Goal: Task Accomplishment & Management: Manage account settings

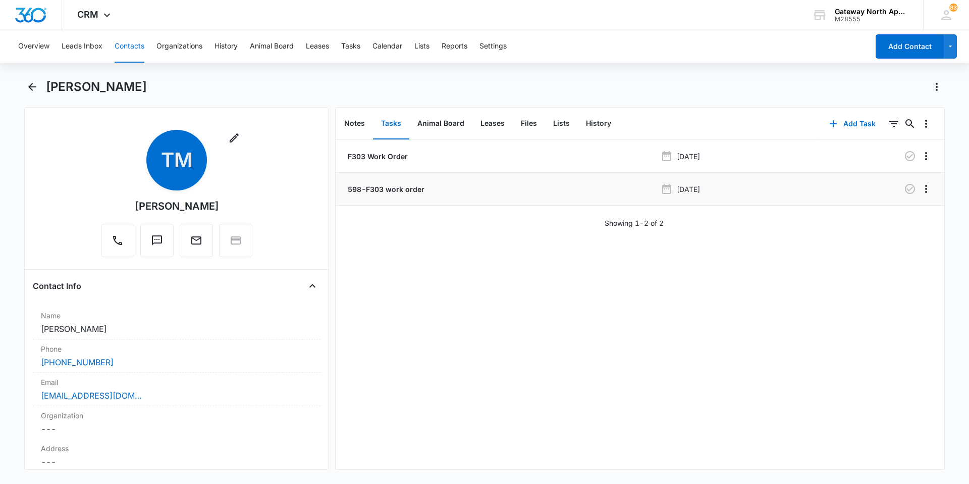
scroll to position [454, 0]
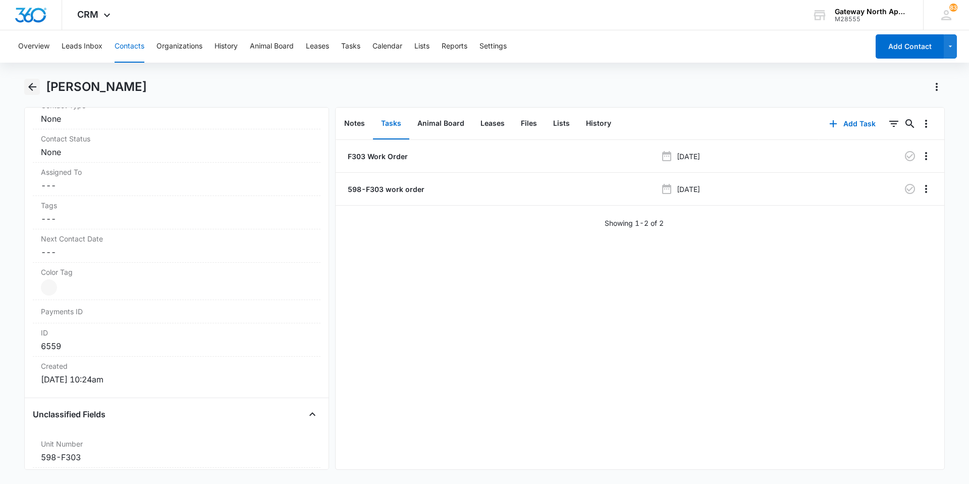
click at [34, 86] on icon "Back" at bounding box center [32, 87] width 8 height 8
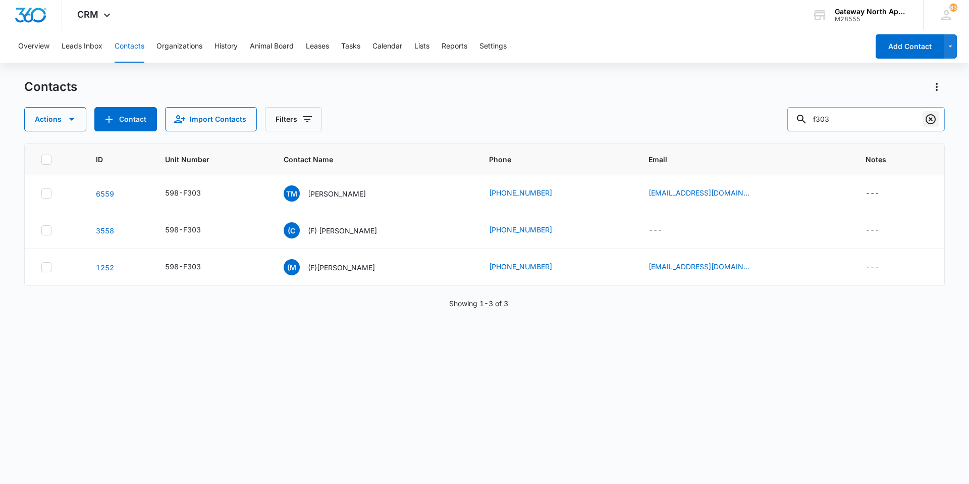
click at [927, 115] on icon "Clear" at bounding box center [931, 119] width 12 height 12
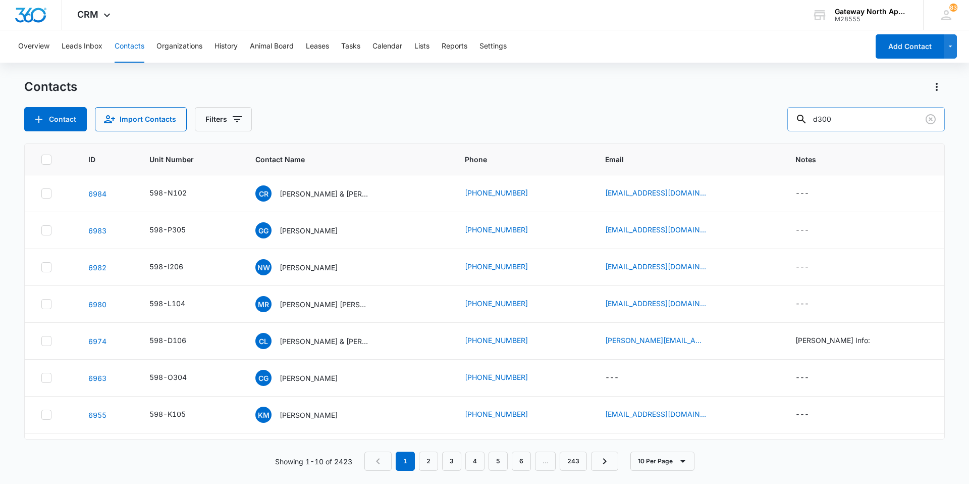
type input "d300"
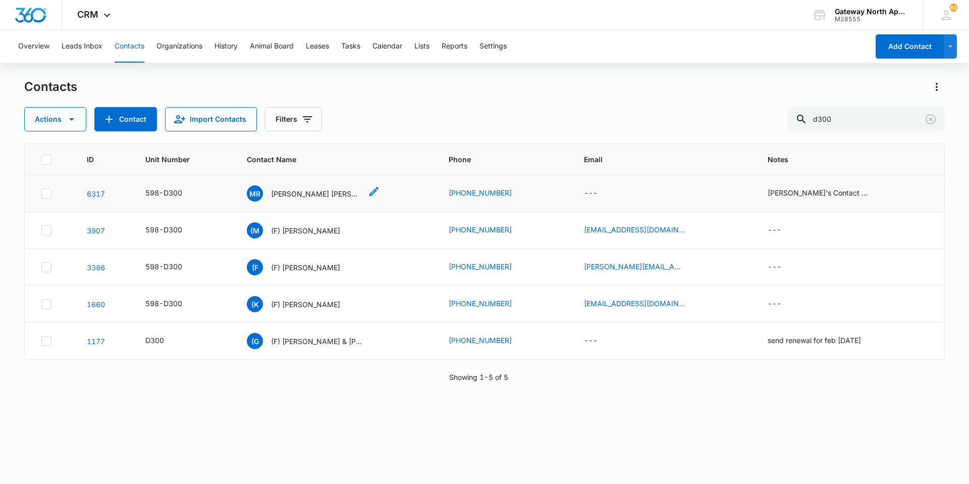
click at [319, 192] on p "[PERSON_NAME] [PERSON_NAME] & [PERSON_NAME]" at bounding box center [316, 193] width 91 height 11
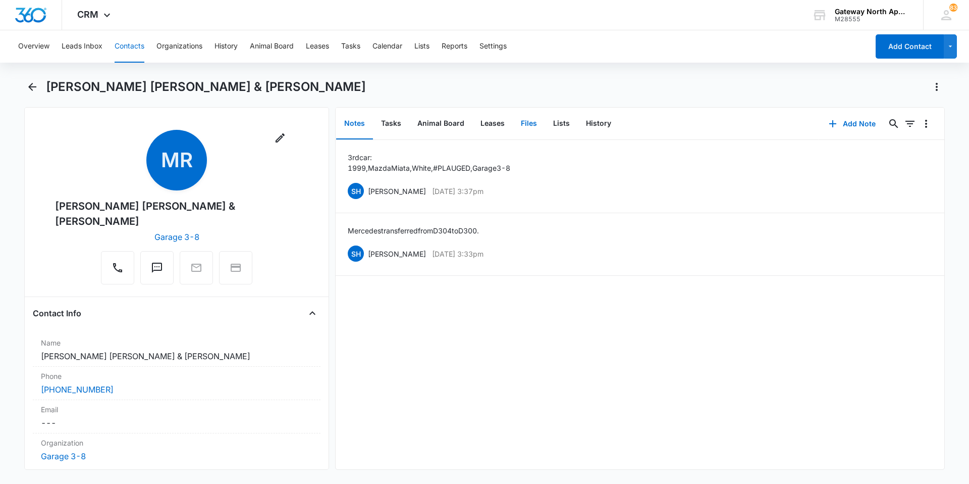
click at [527, 127] on button "Files" at bounding box center [529, 123] width 32 height 31
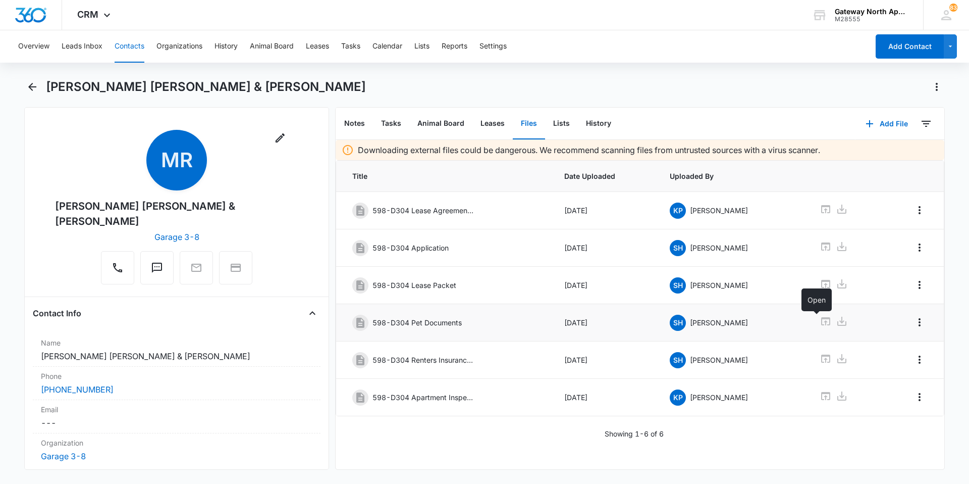
click at [820, 320] on icon at bounding box center [826, 321] width 12 height 12
click at [872, 121] on button "Add File" at bounding box center [887, 124] width 63 height 24
click at [881, 157] on div "Upload Files" at bounding box center [873, 155] width 40 height 7
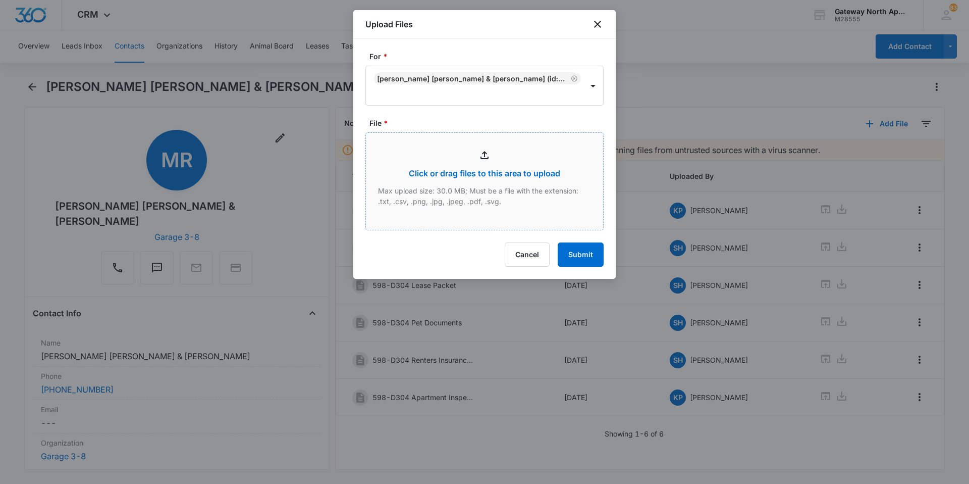
type input "C:\fakepath\D300 Signed lease_10062025121250.pdf"
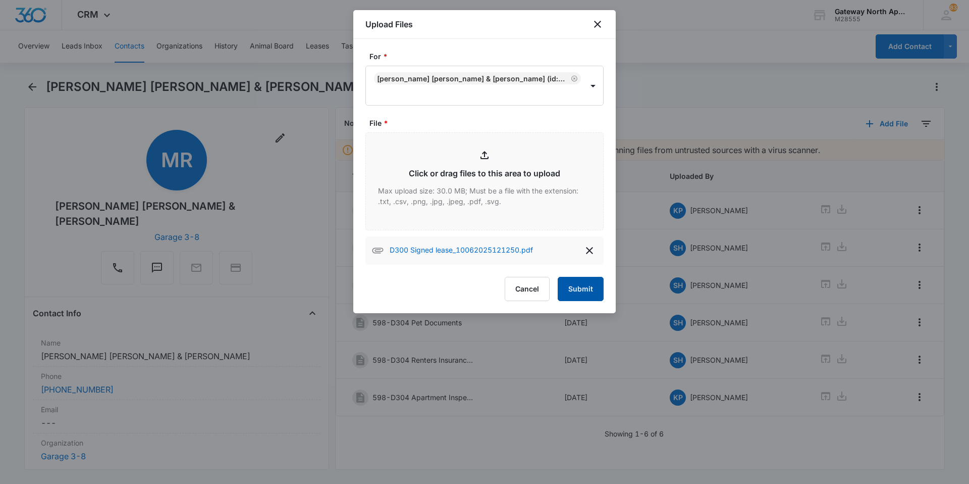
click at [582, 291] on button "Submit" at bounding box center [581, 289] width 46 height 24
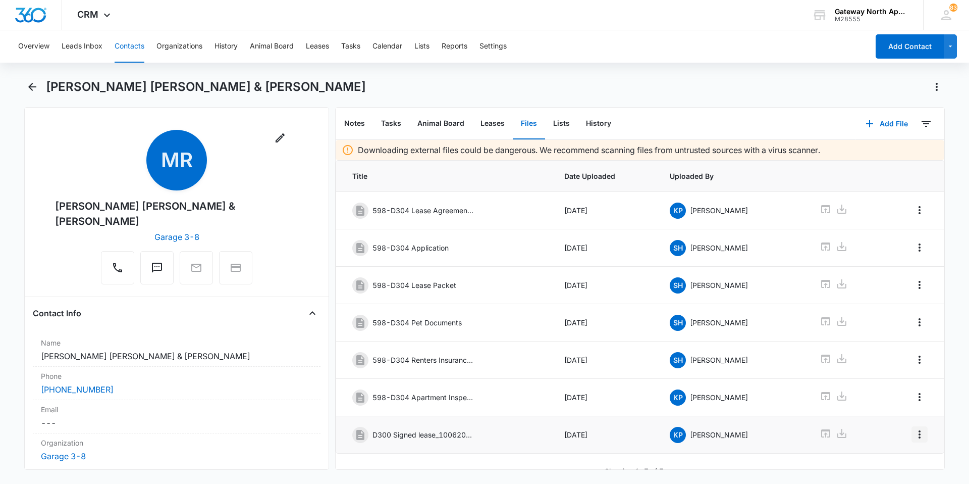
click at [917, 439] on icon "Overflow Menu" at bounding box center [920, 434] width 12 height 12
click at [901, 394] on button "Edit" at bounding box center [891, 390] width 58 height 15
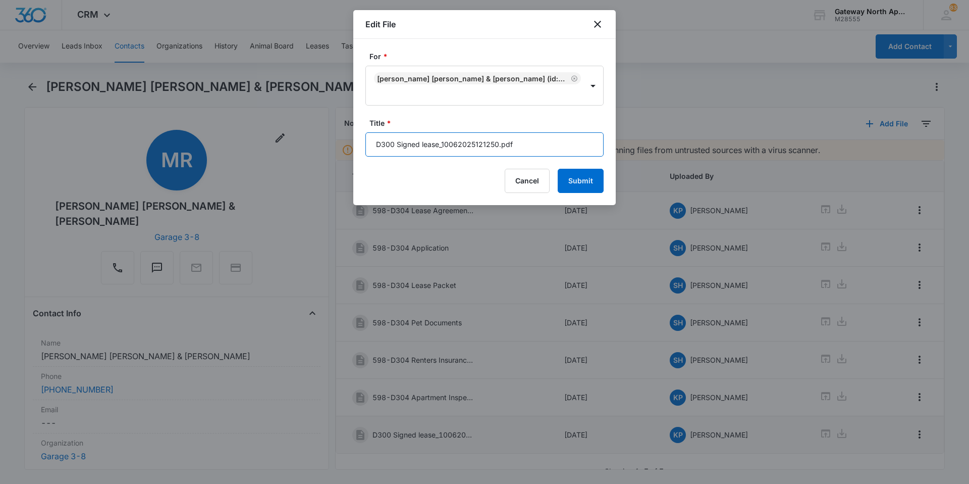
drag, startPoint x: 510, startPoint y: 144, endPoint x: 299, endPoint y: 144, distance: 211.1
click at [297, 145] on body "CRM Apps Reputation Websites Forms CRM Email Social Content Ads Intelligence Fi…" at bounding box center [484, 242] width 969 height 484
type input "f"
click at [417, 139] on input "f" at bounding box center [485, 144] width 238 height 24
click at [461, 147] on input "598-D300 Lease" at bounding box center [485, 144] width 238 height 24
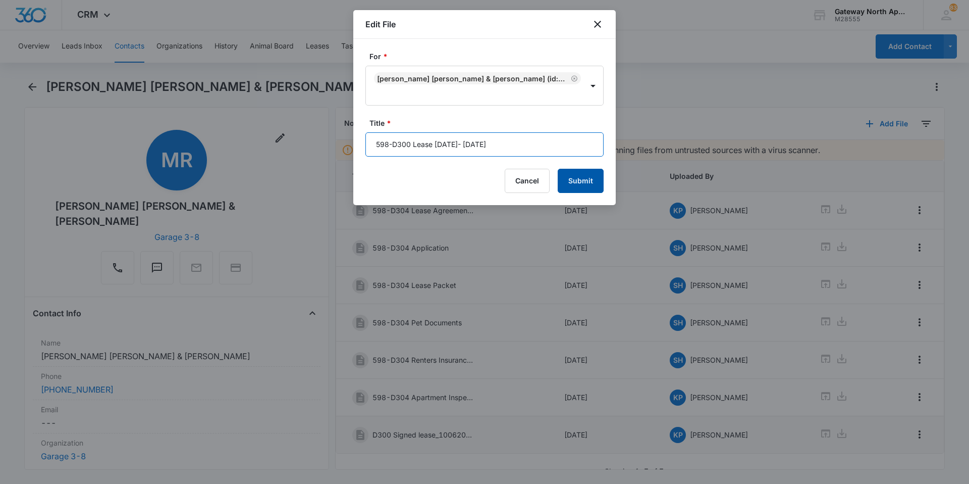
type input "598-D300 Lease [DATE]- [DATE]"
click at [576, 179] on button "Submit" at bounding box center [581, 181] width 46 height 24
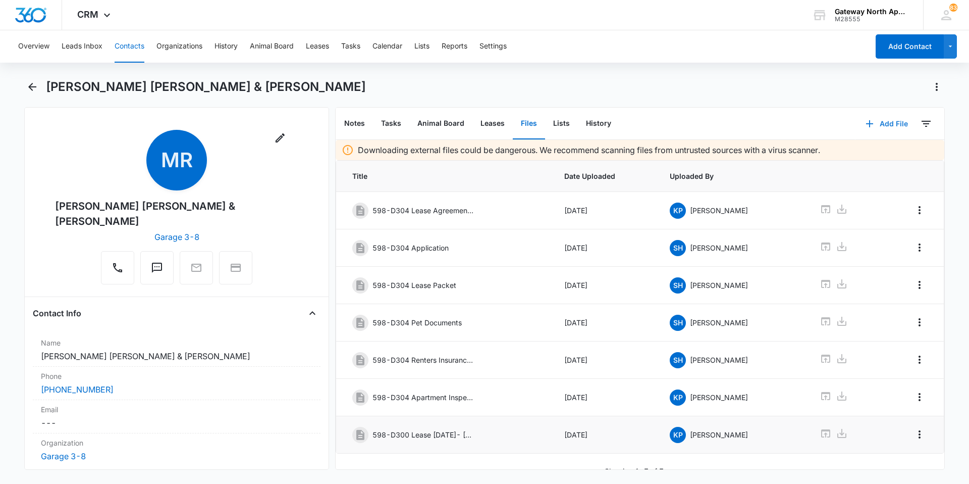
click at [873, 119] on button "Add File" at bounding box center [887, 124] width 63 height 24
click at [853, 154] on div "Upload Files" at bounding box center [873, 155] width 40 height 7
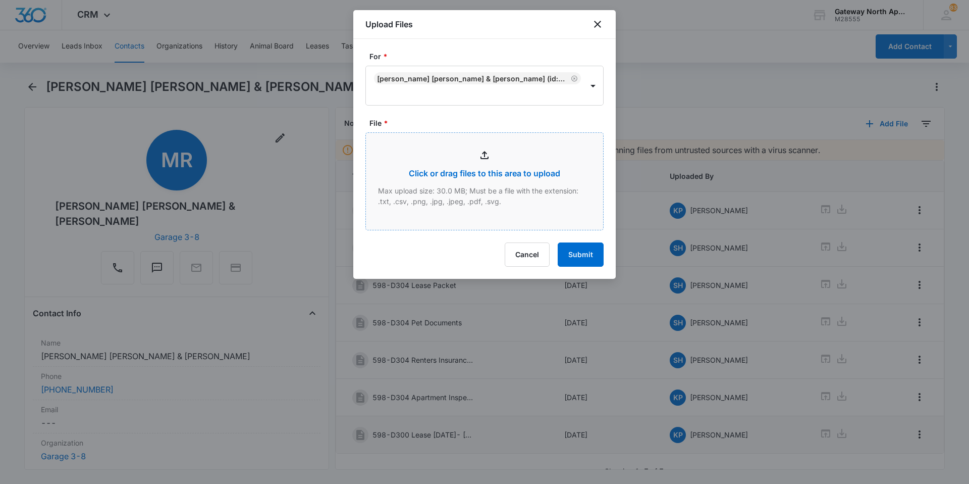
type input "C:\fakepath\D300 Signed lease_10062025121344.pdf"
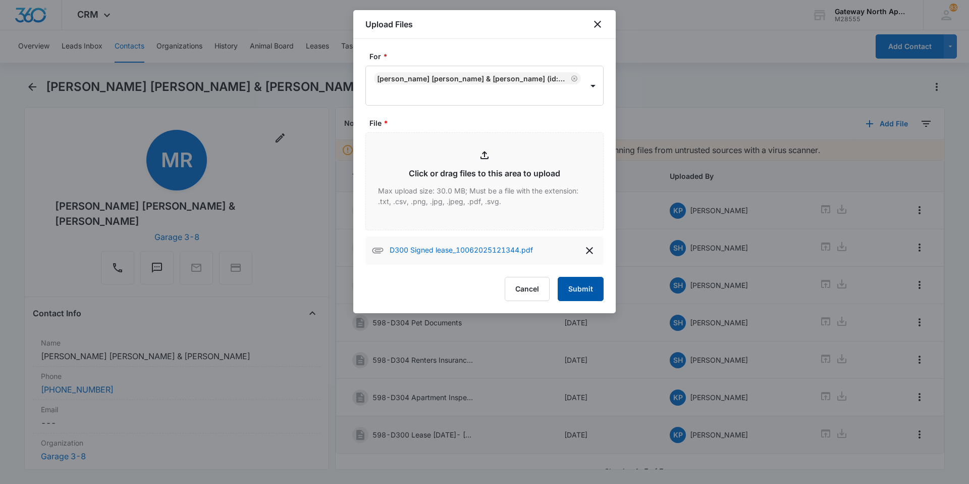
click at [596, 286] on button "Submit" at bounding box center [581, 289] width 46 height 24
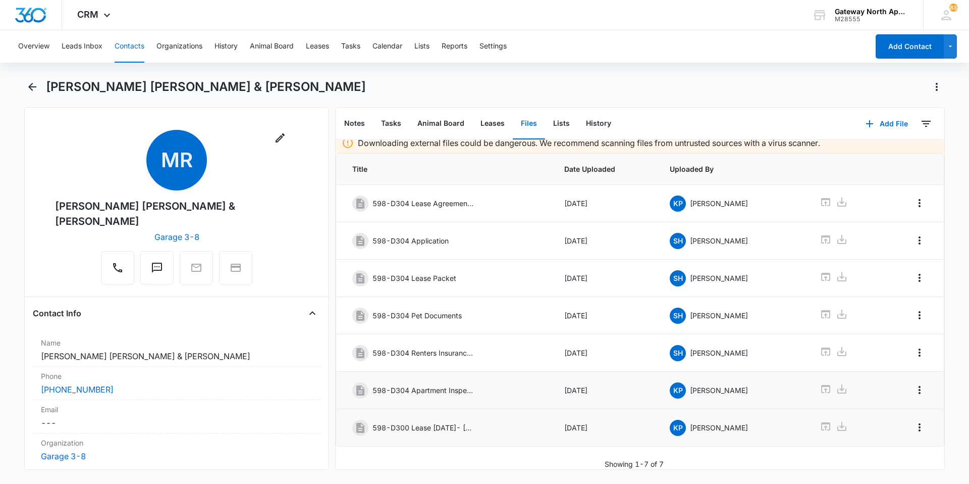
scroll to position [15, 0]
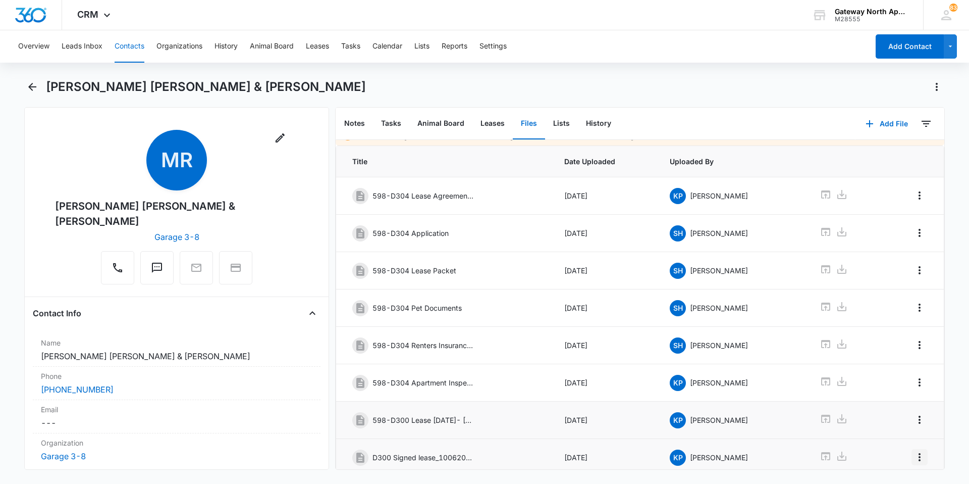
click at [914, 455] on icon "Overflow Menu" at bounding box center [920, 457] width 12 height 12
click at [886, 415] on div "Edit" at bounding box center [884, 413] width 21 height 7
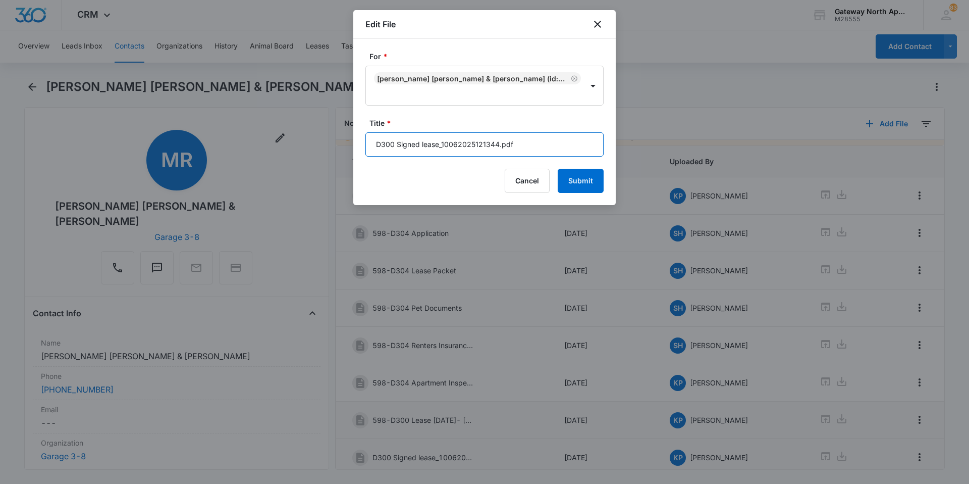
drag, startPoint x: 527, startPoint y: 150, endPoint x: 320, endPoint y: 156, distance: 207.1
click at [320, 156] on body "CRM Apps Reputation Websites Forms CRM Email Social Content Ads Intelligence Fi…" at bounding box center [484, 242] width 969 height 484
type input "598-D300 lease packet"
click at [596, 180] on button "Submit" at bounding box center [581, 181] width 46 height 24
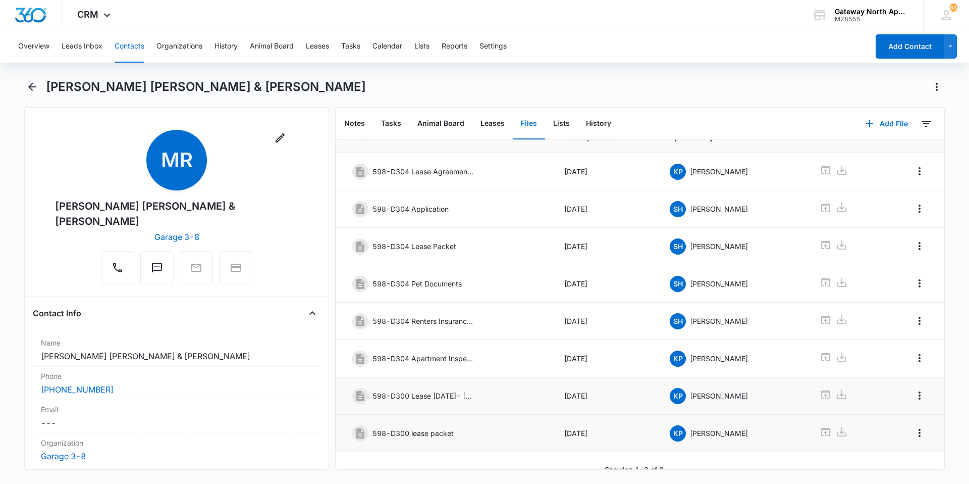
scroll to position [52, 0]
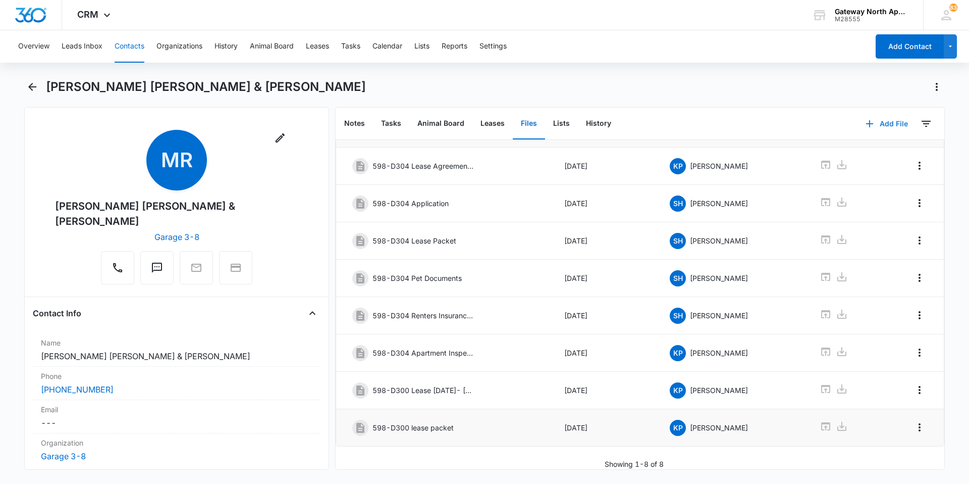
click at [883, 122] on button "Add File" at bounding box center [887, 124] width 63 height 24
click at [853, 156] on div "Upload Files" at bounding box center [873, 155] width 40 height 7
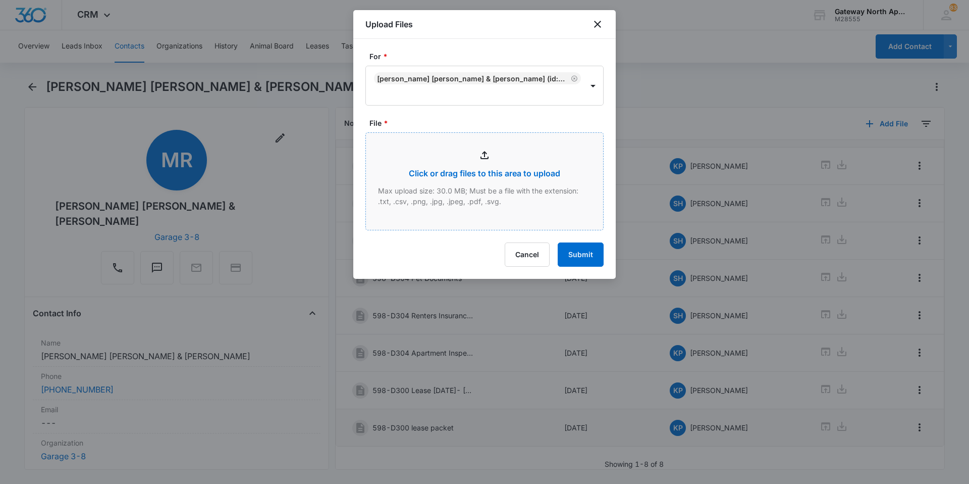
type input "C:\fakepath\D300 Turbo_10062025121452.pdf"
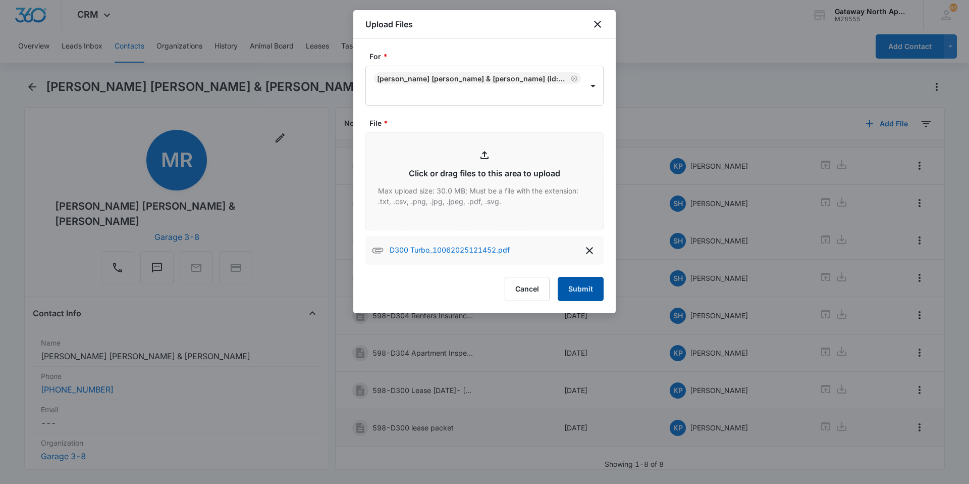
click at [579, 294] on button "Submit" at bounding box center [581, 289] width 46 height 24
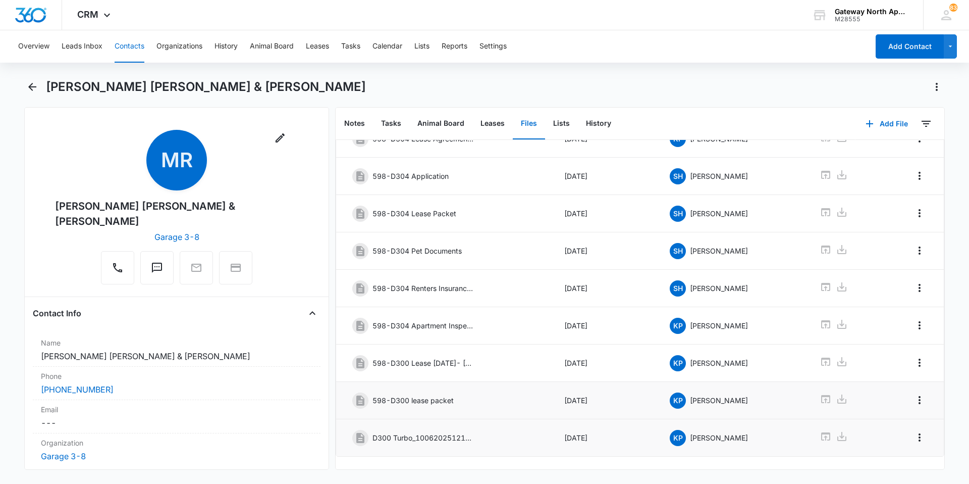
scroll to position [89, 0]
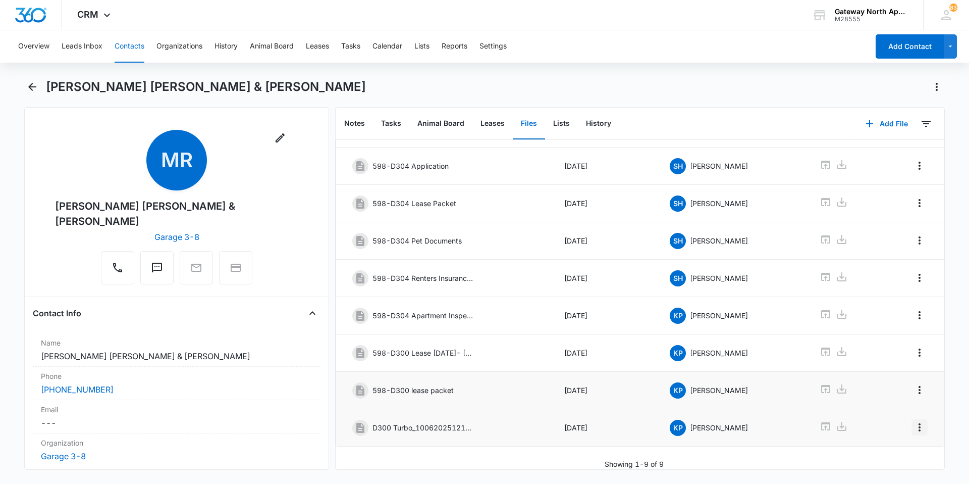
click at [919, 423] on icon "Overflow Menu" at bounding box center [920, 427] width 2 height 8
click at [891, 442] on button "Edit" at bounding box center [891, 447] width 58 height 15
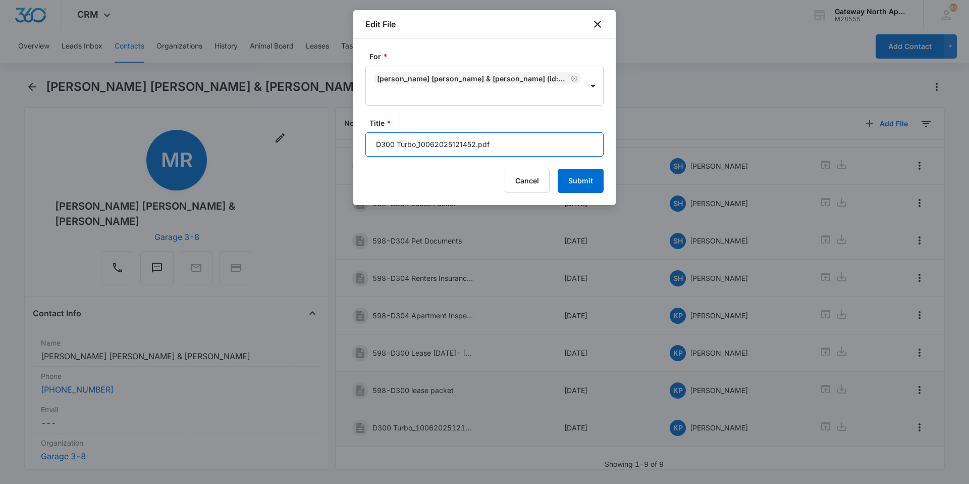
drag, startPoint x: 527, startPoint y: 151, endPoint x: 307, endPoint y: 156, distance: 219.2
click at [309, 158] on body "CRM Apps Reputation Websites Forms CRM Email Social Content Ads Intelligence Fi…" at bounding box center [484, 242] width 969 height 484
type input "598-D300 Turbos Pet Documents"
click at [595, 182] on button "Submit" at bounding box center [581, 181] width 46 height 24
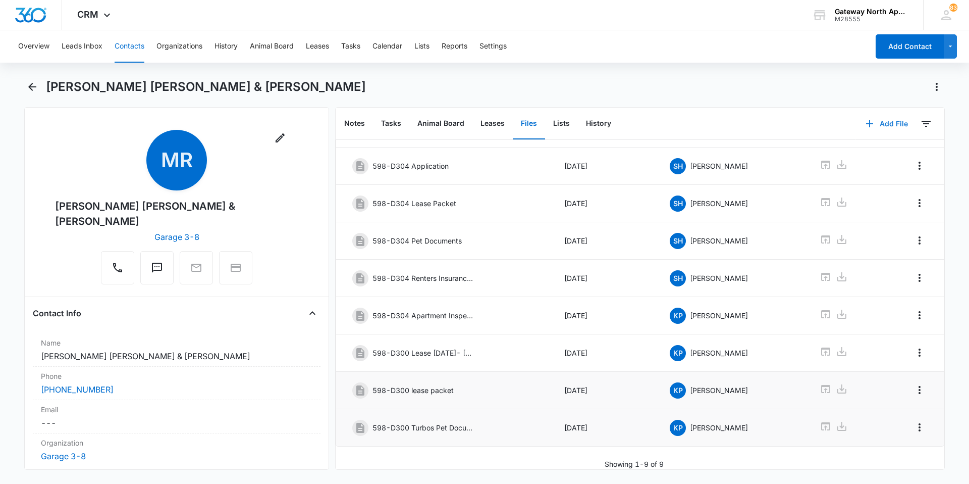
click at [878, 123] on button "Add File" at bounding box center [887, 124] width 63 height 24
click at [853, 152] on div "Upload Files" at bounding box center [873, 155] width 40 height 7
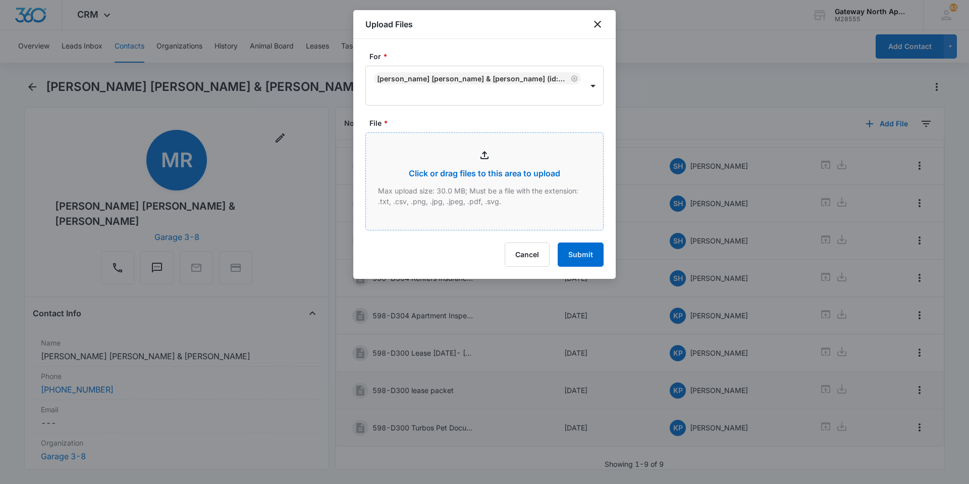
type input "C:\fakepath\D300 Vinny_10062025121553.pdf"
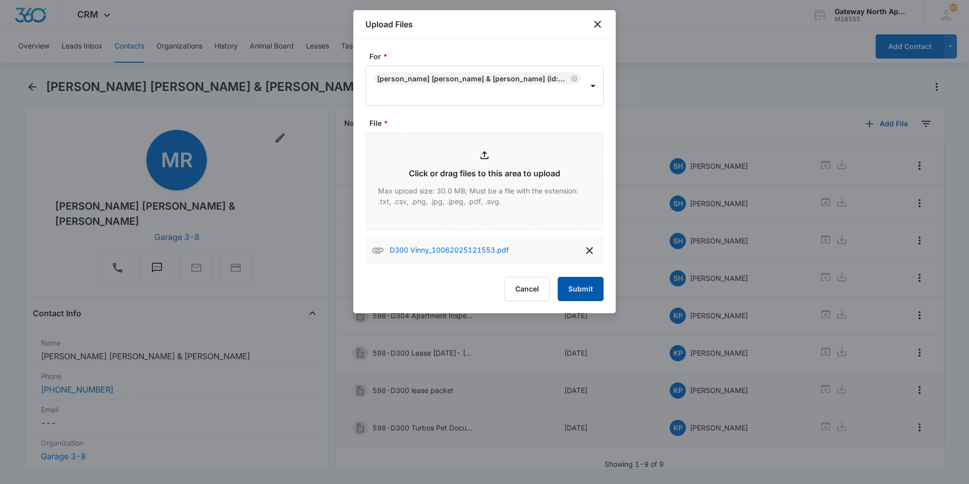
click at [601, 290] on button "Submit" at bounding box center [581, 289] width 46 height 24
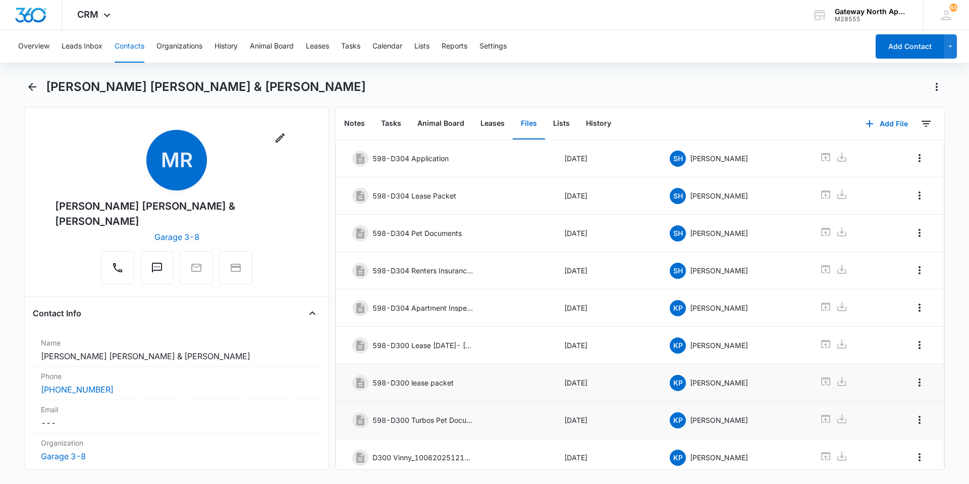
scroll to position [127, 0]
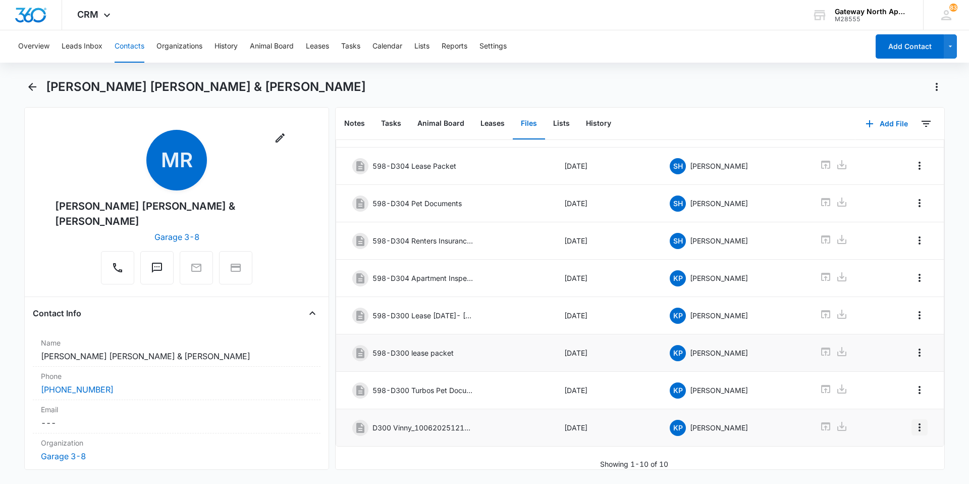
click at [915, 421] on icon "Overflow Menu" at bounding box center [920, 427] width 12 height 12
click at [895, 443] on button "Edit" at bounding box center [891, 447] width 58 height 15
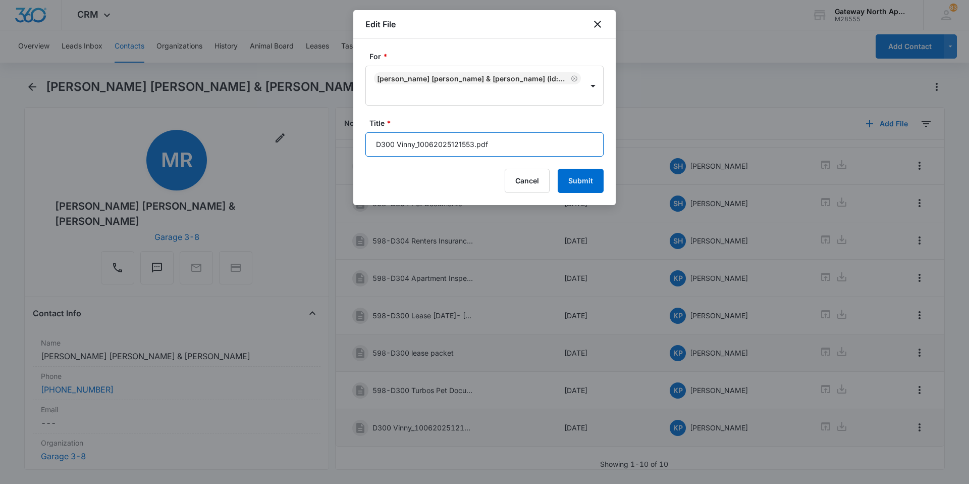
drag, startPoint x: 518, startPoint y: 145, endPoint x: 287, endPoint y: 161, distance: 231.7
click at [289, 160] on body "CRM Apps Reputation Websites Forms CRM Email Social Content Ads Intelligence Fi…" at bounding box center [484, 242] width 969 height 484
type input "598-D300 [PERSON_NAME]'s Pet Documents"
click at [584, 180] on button "Submit" at bounding box center [581, 181] width 46 height 24
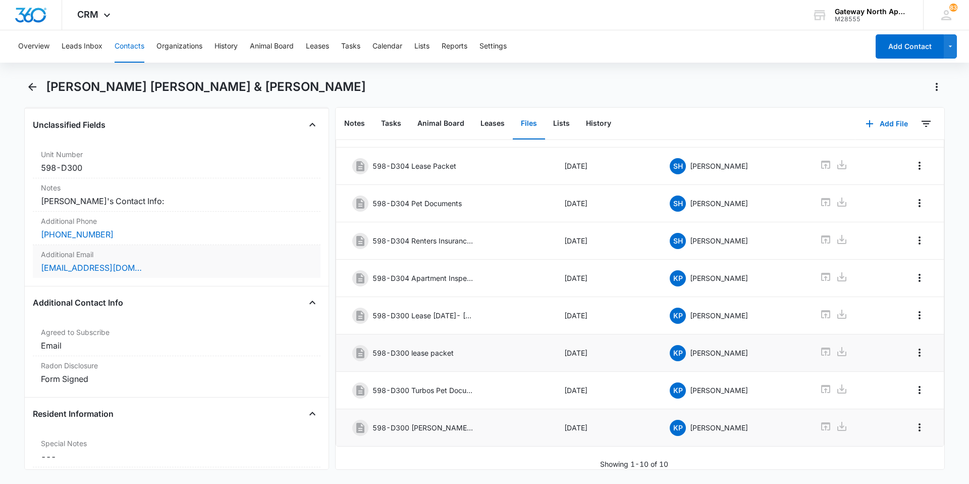
scroll to position [858, 0]
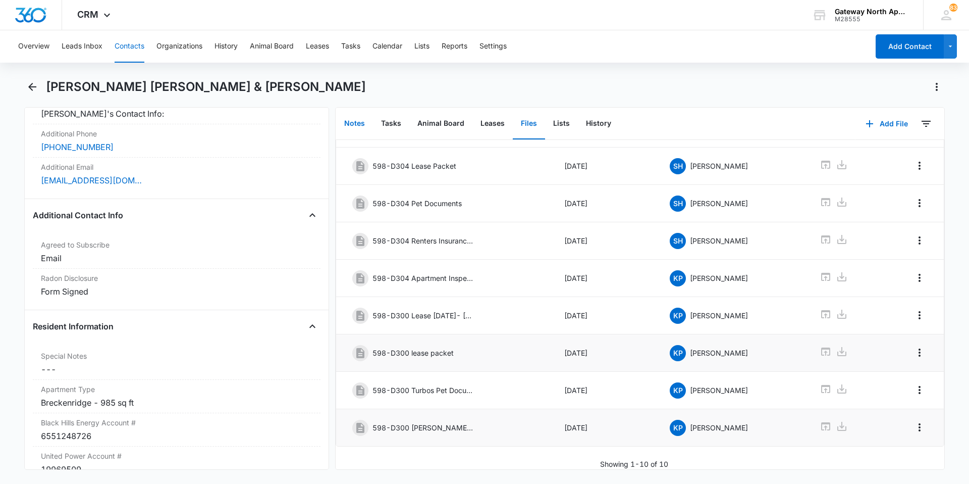
click at [353, 127] on button "Notes" at bounding box center [354, 123] width 37 height 31
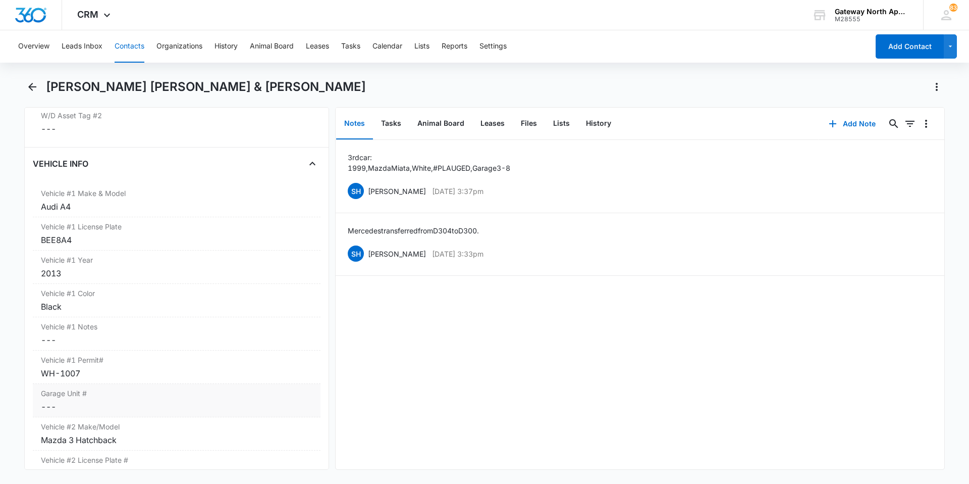
scroll to position [1464, 0]
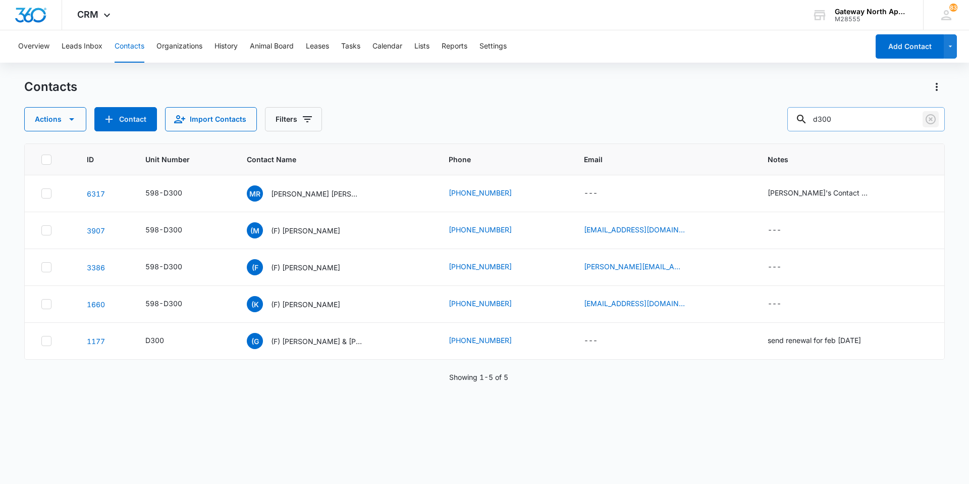
drag, startPoint x: 931, startPoint y: 122, endPoint x: 923, endPoint y: 122, distance: 8.1
click at [931, 122] on icon "Clear" at bounding box center [931, 119] width 12 height 12
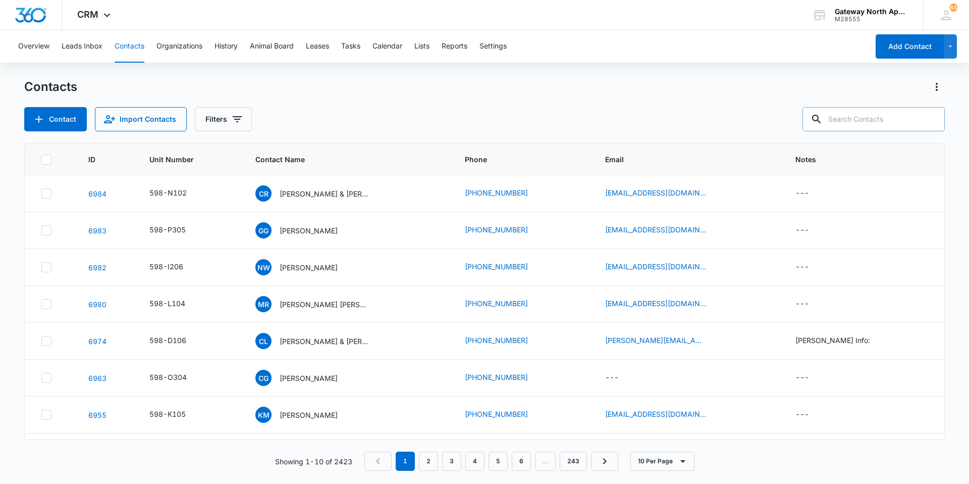
click at [906, 119] on input "text" at bounding box center [874, 119] width 142 height 24
type input "i204"
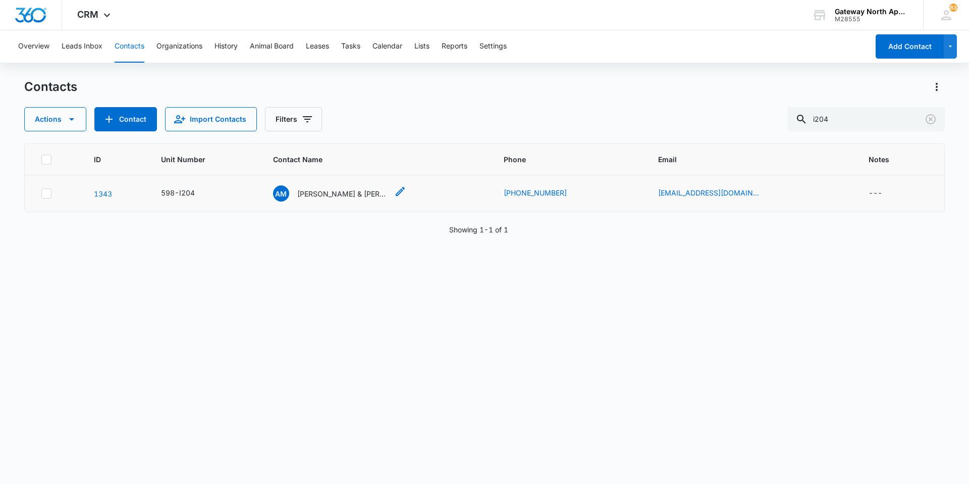
click at [326, 195] on p "[PERSON_NAME] & [PERSON_NAME]" at bounding box center [342, 193] width 91 height 11
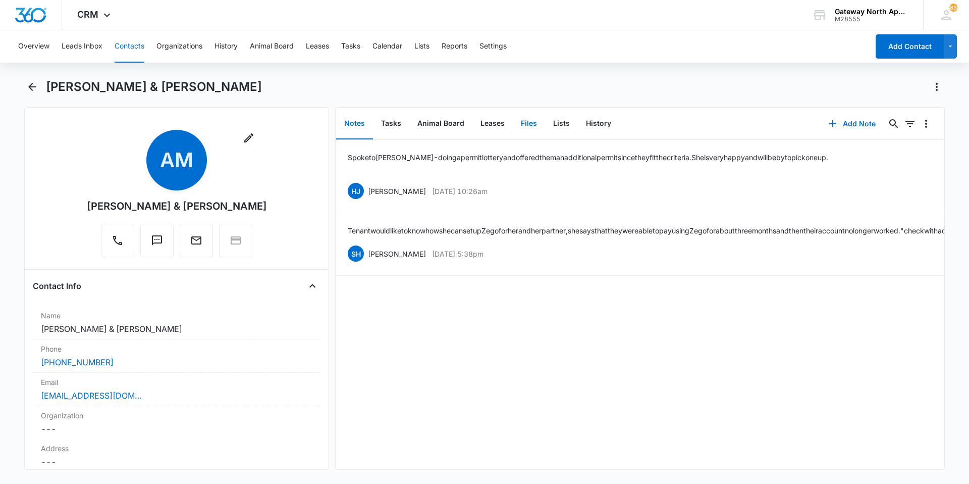
click at [526, 121] on button "Files" at bounding box center [529, 123] width 32 height 31
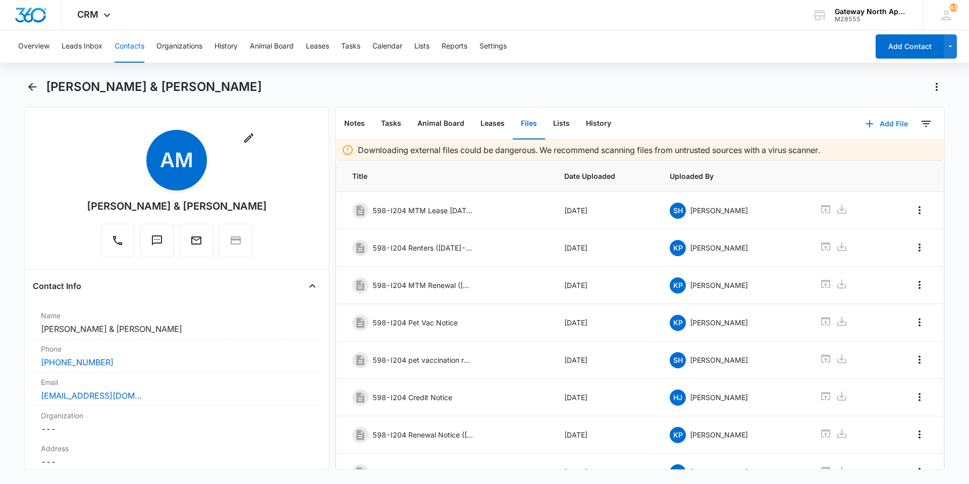
click at [891, 125] on button "Add File" at bounding box center [887, 124] width 63 height 24
click at [870, 152] on div "Upload Files" at bounding box center [873, 155] width 40 height 7
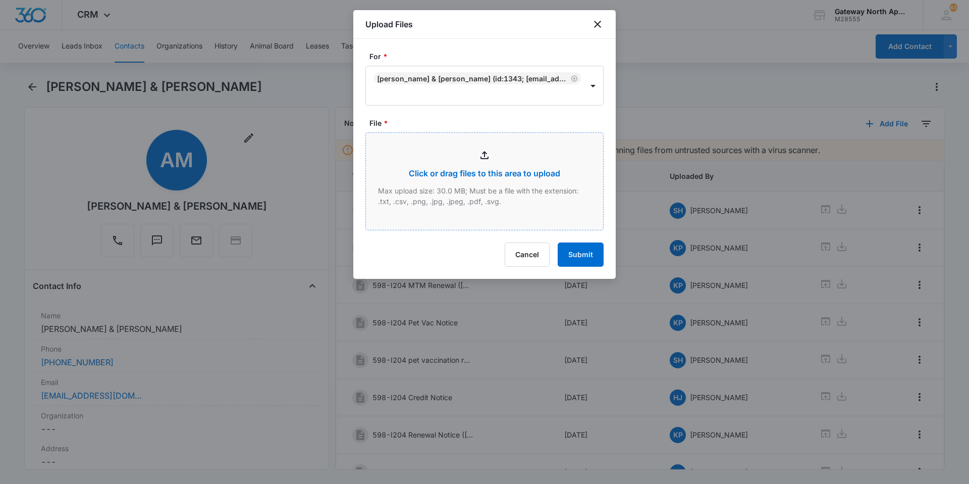
type input "C:\fakepath\I204 MTM Lease_10062025100717.pdf"
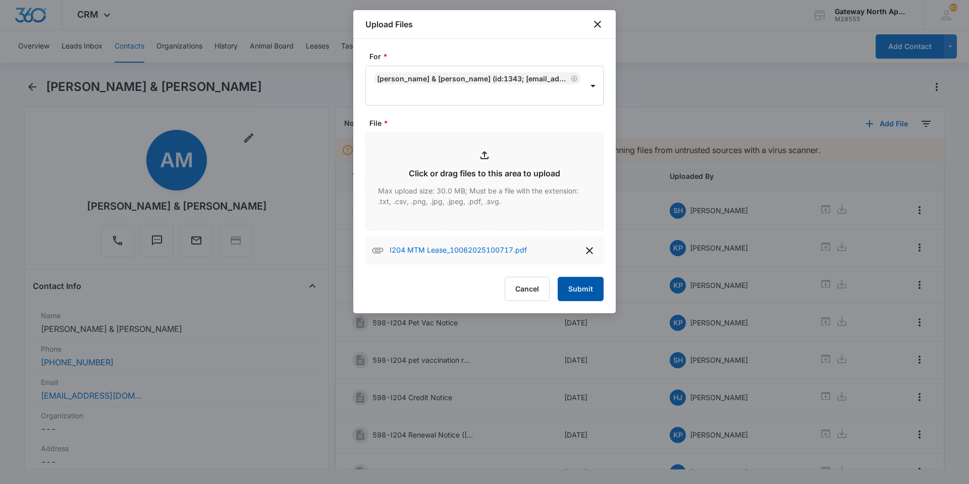
click at [596, 291] on button "Submit" at bounding box center [581, 289] width 46 height 24
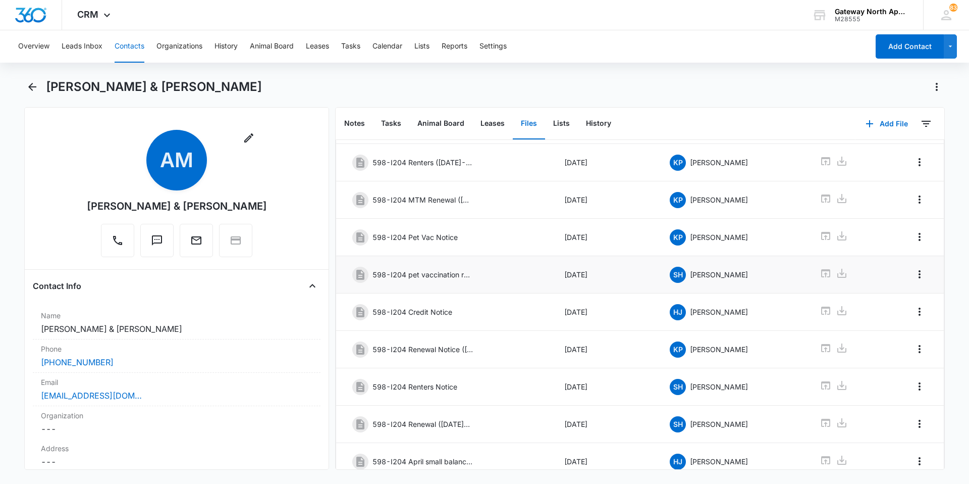
scroll to position [135, 0]
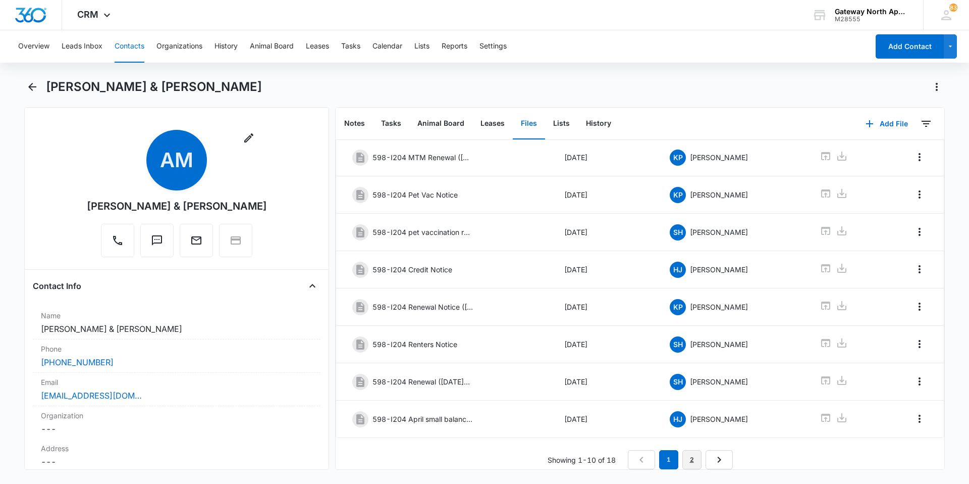
click at [687, 451] on link "2" at bounding box center [692, 459] width 19 height 19
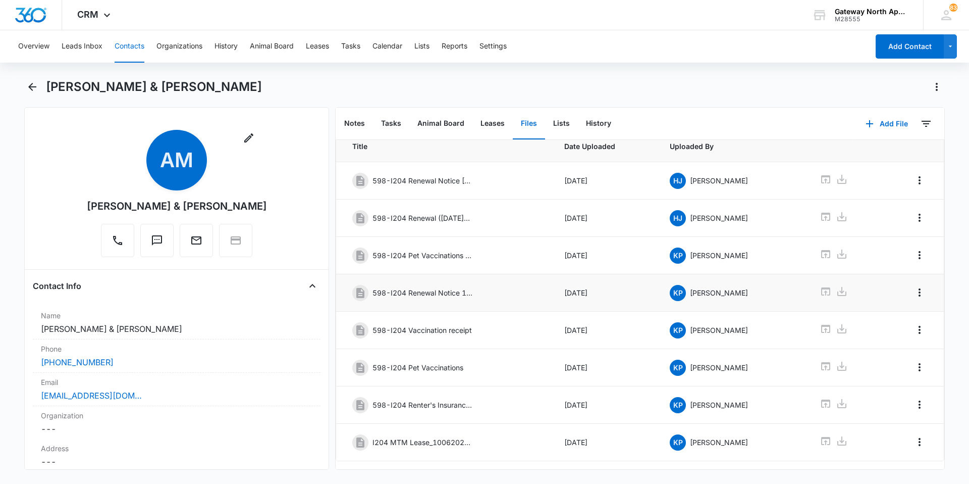
scroll to position [61, 0]
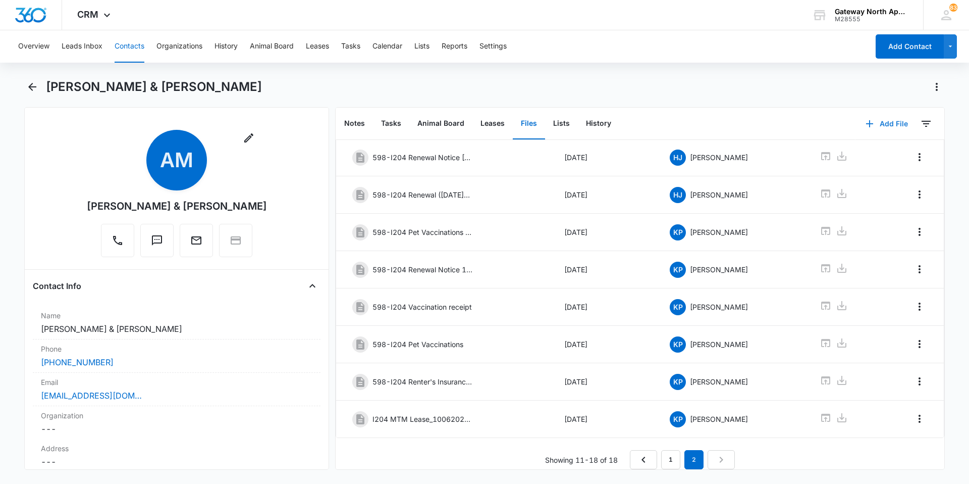
click at [885, 124] on button "Add File" at bounding box center [887, 124] width 63 height 24
click at [868, 155] on div "Upload Files" at bounding box center [873, 155] width 40 height 7
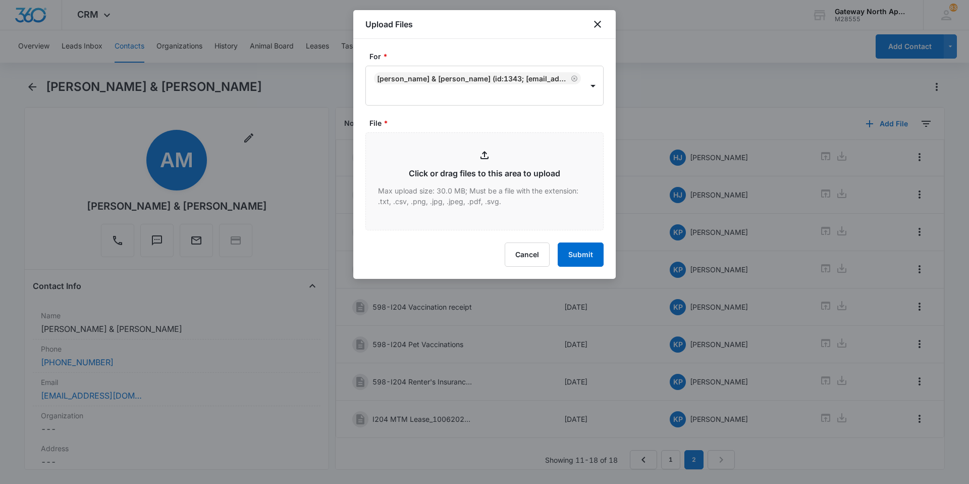
type input "C:\fakepath\I204 MTM Lease_10062025100717 (1).pdf"
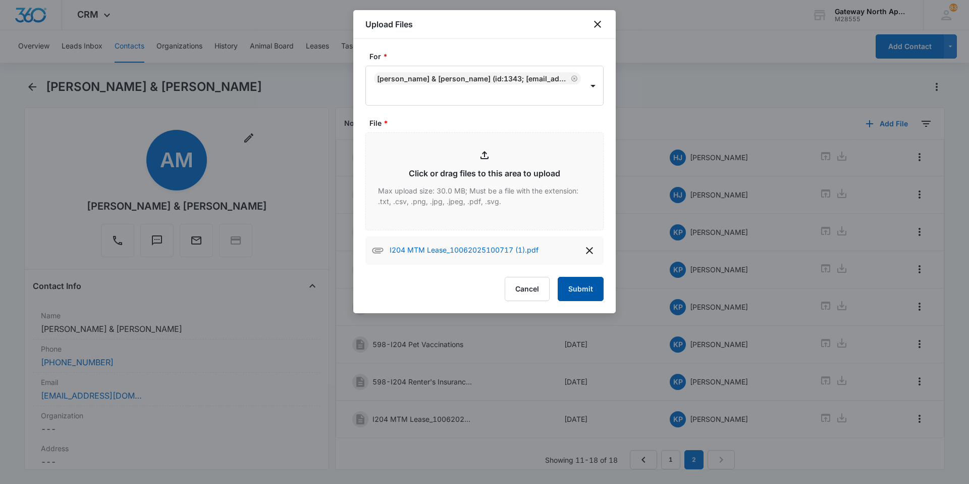
click at [576, 291] on button "Submit" at bounding box center [581, 289] width 46 height 24
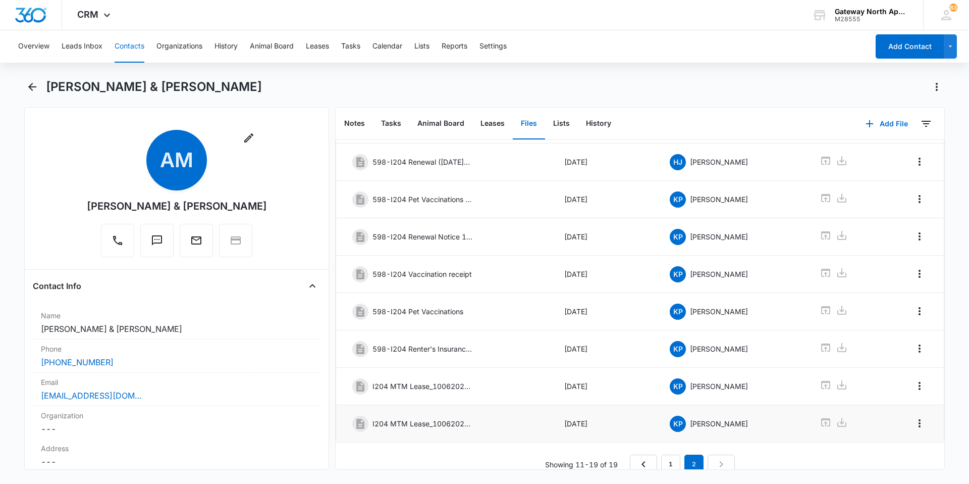
scroll to position [98, 0]
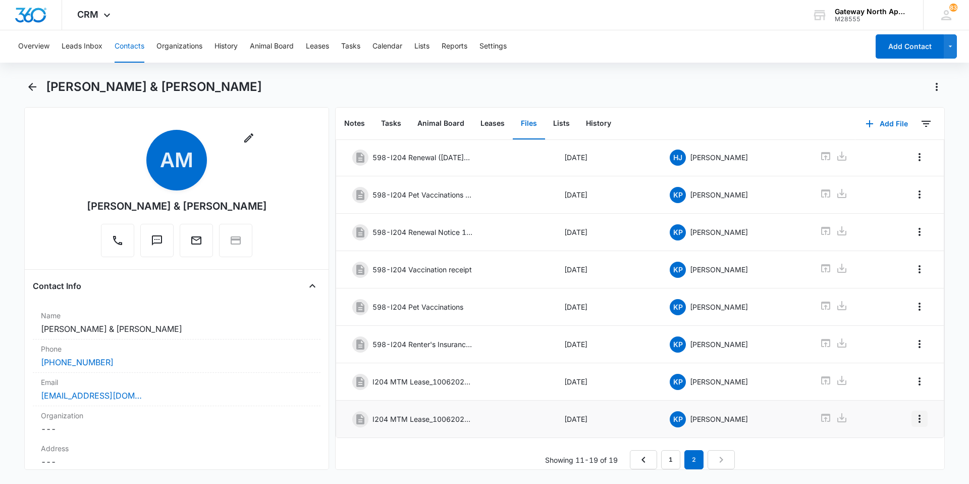
click at [914, 416] on icon "Overflow Menu" at bounding box center [920, 419] width 12 height 12
click at [897, 435] on button "Edit" at bounding box center [891, 439] width 58 height 15
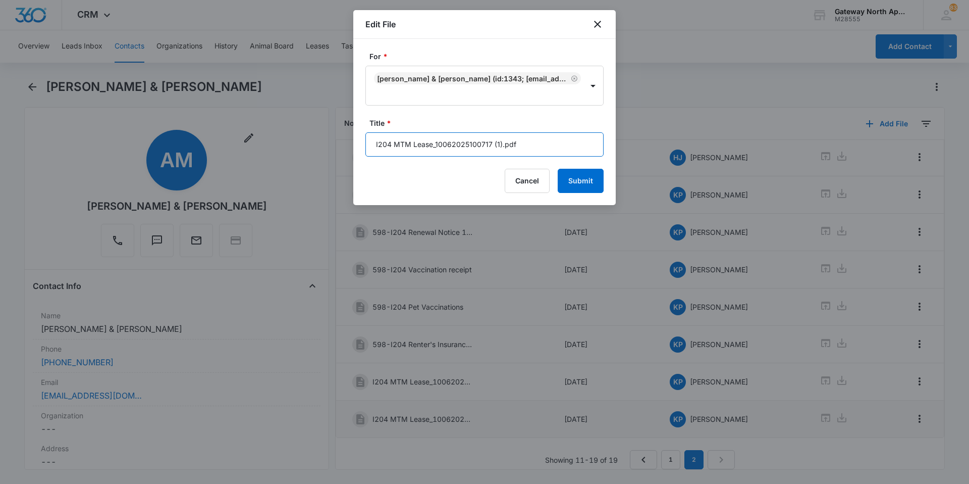
drag, startPoint x: 534, startPoint y: 150, endPoint x: 433, endPoint y: 158, distance: 100.8
click at [433, 158] on form "For * [PERSON_NAME] & [PERSON_NAME] (ID:1343; [EMAIL_ADDRESS][DOMAIN_NAME]; 719…" at bounding box center [485, 122] width 238 height 142
click at [373, 146] on input "I204 MTM Lease" at bounding box center [485, 144] width 238 height 24
click at [450, 138] on input "598-I204 MTM Lease" at bounding box center [485, 144] width 238 height 24
type input "598-I204 MTM Lease [DATE]-[DATE]"
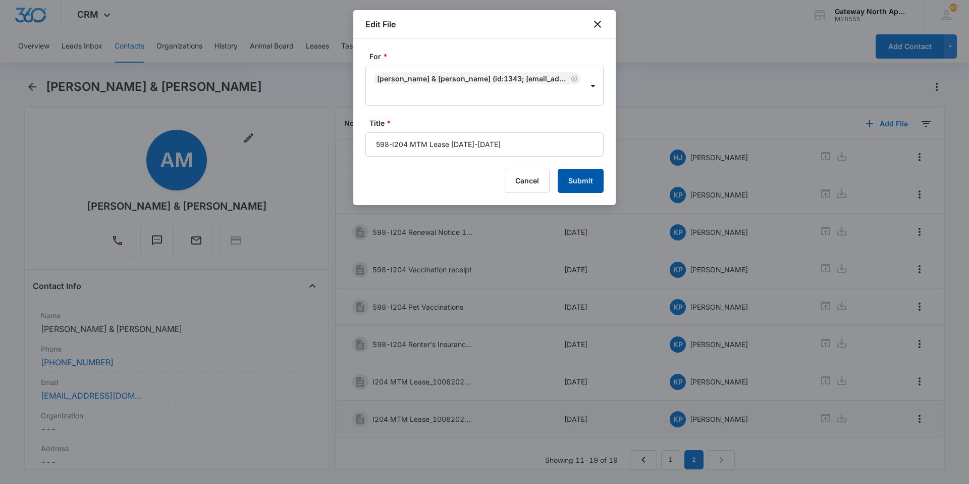
click at [597, 176] on button "Submit" at bounding box center [581, 181] width 46 height 24
